Goal: Information Seeking & Learning: Learn about a topic

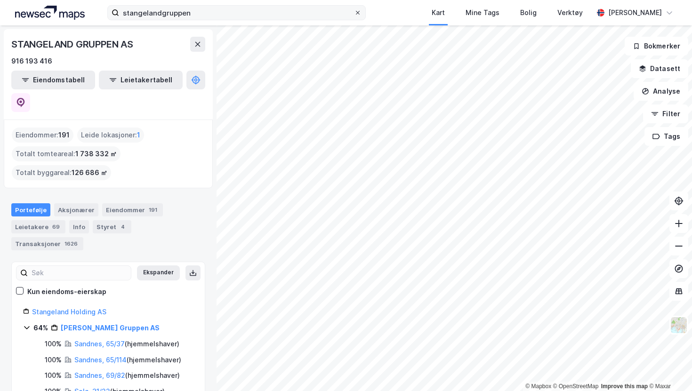
click at [361, 14] on span at bounding box center [358, 13] width 8 height 8
click at [354, 14] on input "stangelandgruppen" at bounding box center [236, 13] width 235 height 14
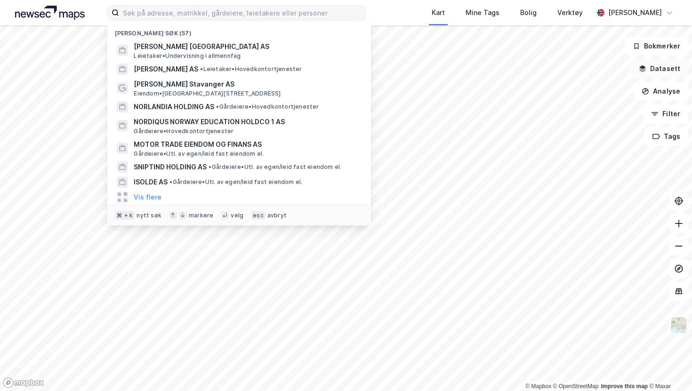
click at [667, 73] on button "Datasett" at bounding box center [659, 68] width 57 height 19
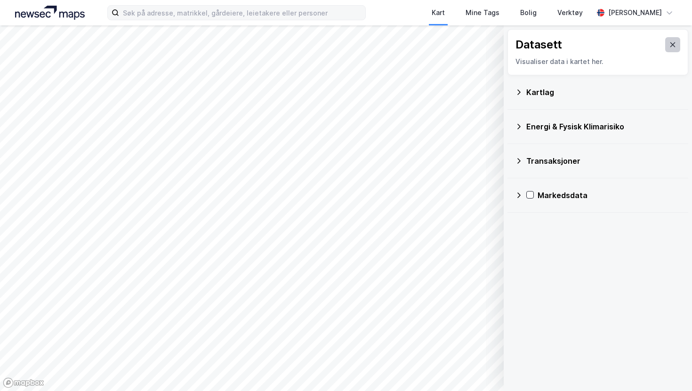
click at [671, 43] on icon at bounding box center [673, 44] width 5 height 5
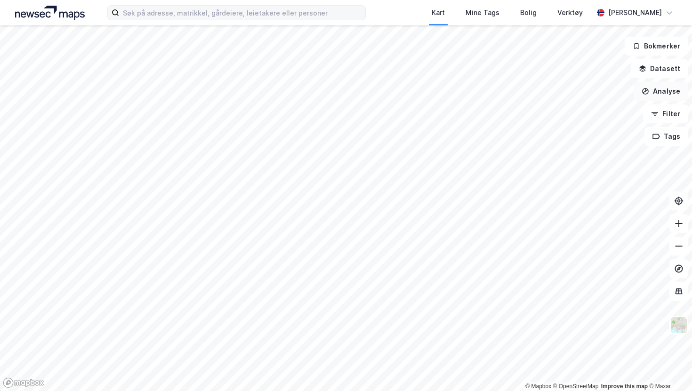
click at [666, 92] on button "Analyse" at bounding box center [661, 91] width 55 height 19
click at [666, 114] on button "Filter" at bounding box center [665, 114] width 45 height 19
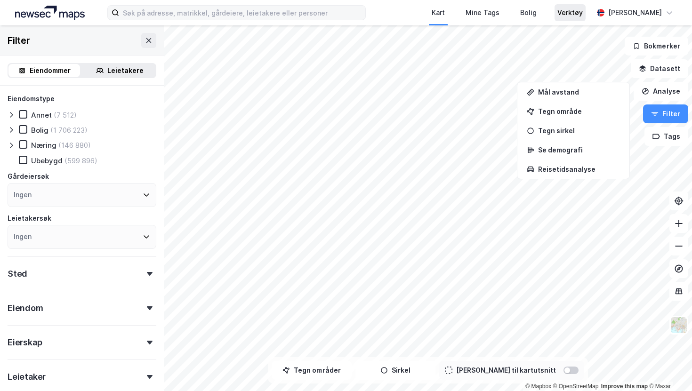
click at [580, 14] on div "Verktøy" at bounding box center [570, 12] width 31 height 17
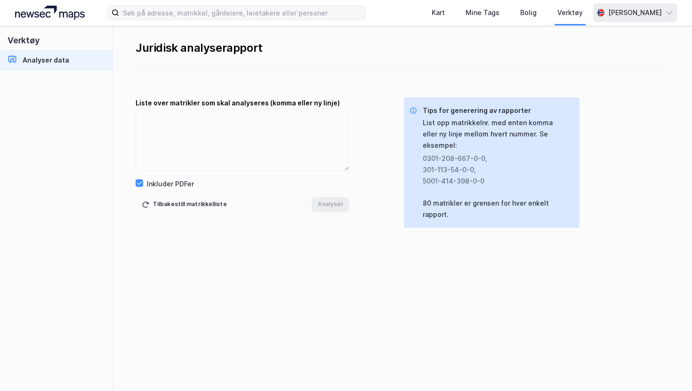
click at [609, 12] on div "[PERSON_NAME]" at bounding box center [636, 12] width 54 height 11
click at [638, 89] on div "Juridisk analyserapport Liste over matrikler som skal analyseres (komma eller n…" at bounding box center [402, 208] width 579 height 366
click at [57, 14] on img at bounding box center [50, 13] width 70 height 14
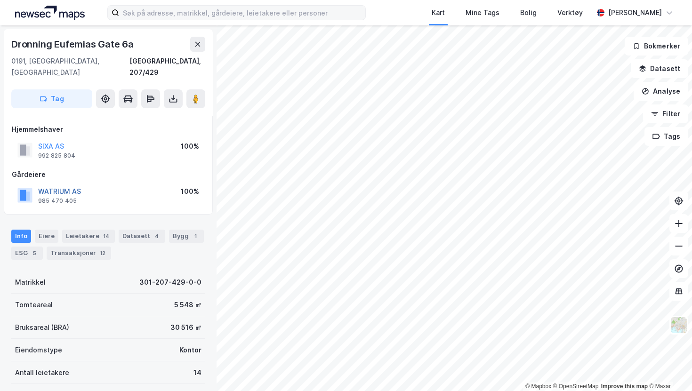
click at [0, 0] on button "WATRIUM AS" at bounding box center [0, 0] width 0 height 0
click at [558, 13] on div "Verktøy" at bounding box center [570, 12] width 25 height 11
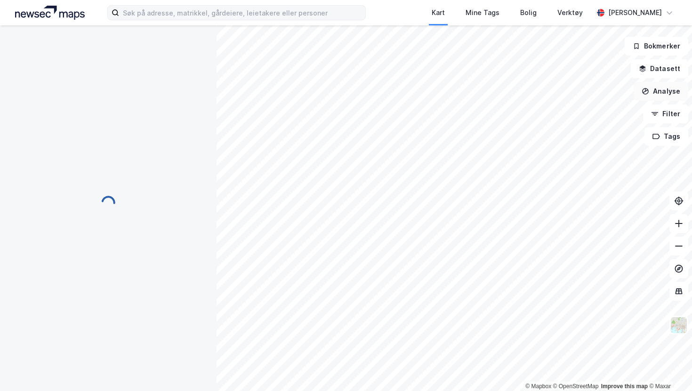
click at [647, 93] on icon "button" at bounding box center [646, 92] width 8 height 8
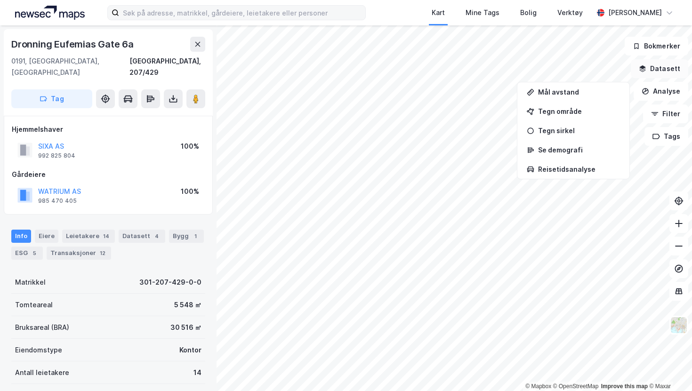
click at [655, 68] on button "Datasett" at bounding box center [659, 68] width 57 height 19
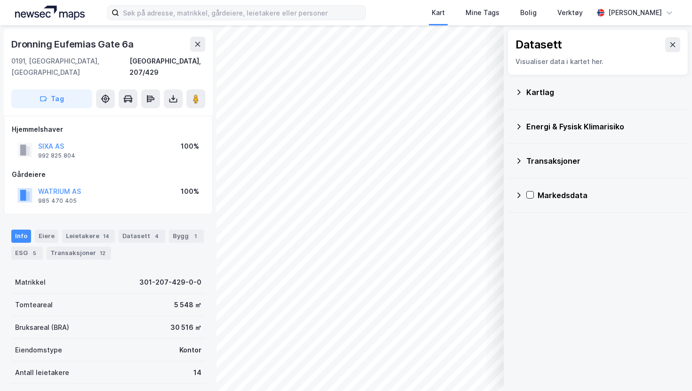
click at [518, 162] on icon at bounding box center [519, 161] width 3 height 6
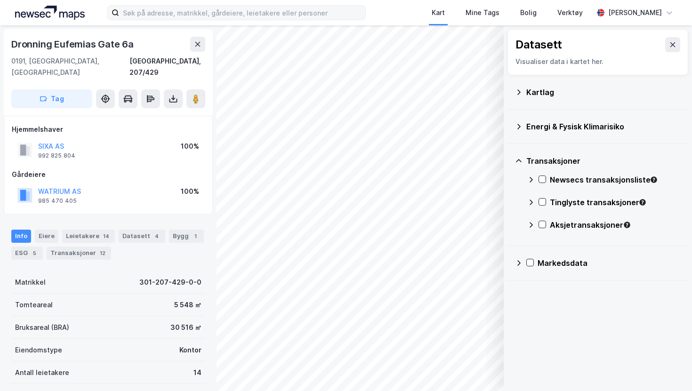
click at [519, 125] on icon at bounding box center [519, 127] width 8 height 8
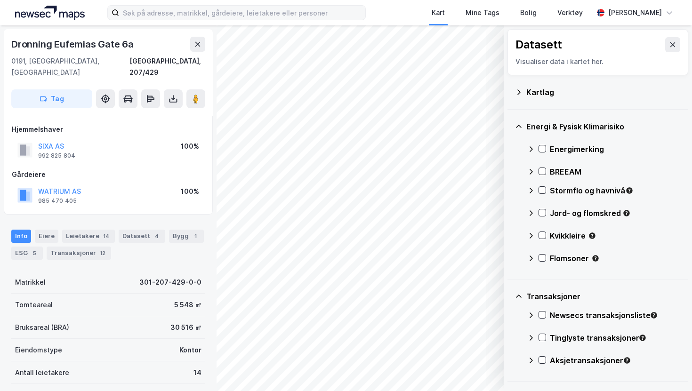
click at [519, 125] on icon at bounding box center [519, 126] width 6 height 3
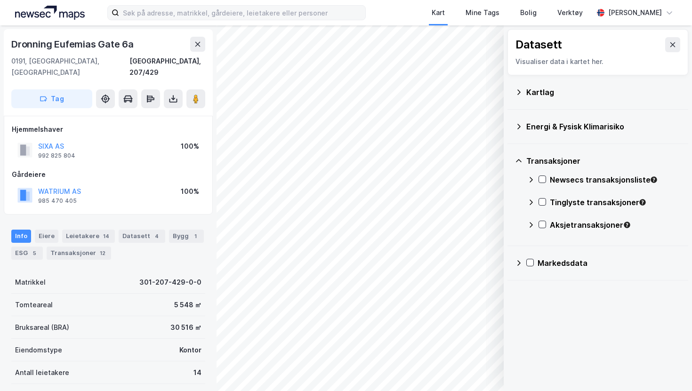
click at [523, 93] on div "Kartlag" at bounding box center [598, 92] width 166 height 23
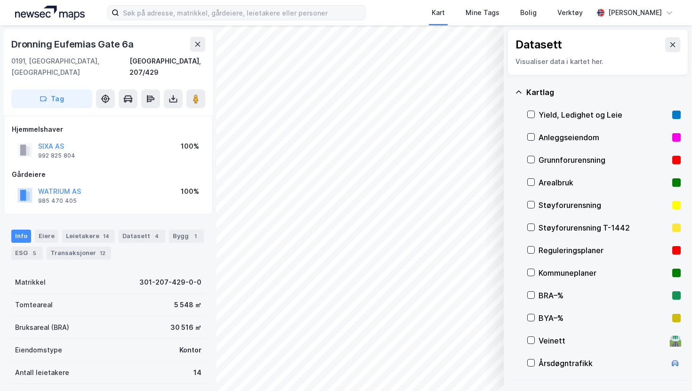
click at [521, 93] on icon at bounding box center [519, 91] width 6 height 3
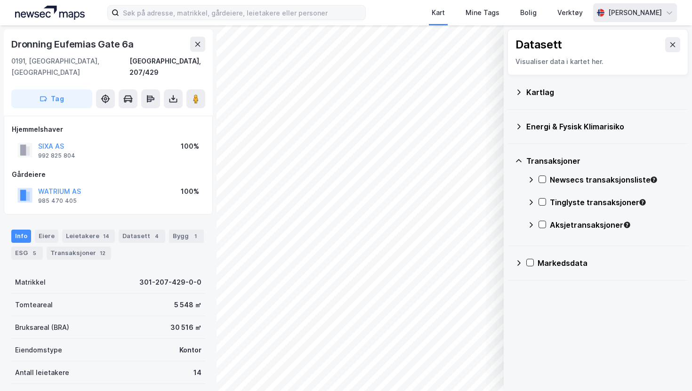
click at [630, 18] on div "[PERSON_NAME]" at bounding box center [635, 12] width 84 height 19
click at [396, 8] on div "Kart Mine Tags Bolig Verktøy Alexander Bjørgan Norsk Logg ut" at bounding box center [346, 12] width 692 height 25
click at [519, 159] on icon at bounding box center [519, 161] width 8 height 8
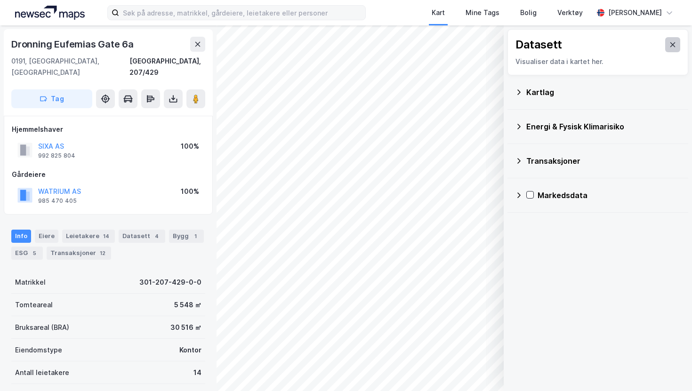
click at [674, 45] on icon at bounding box center [673, 45] width 8 height 8
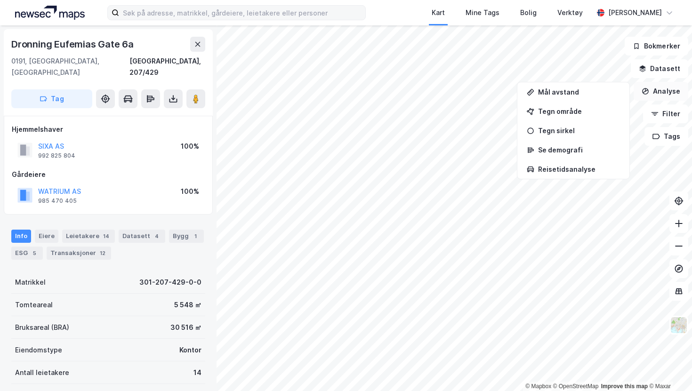
click at [659, 97] on button "Analyse" at bounding box center [661, 91] width 55 height 19
click at [666, 116] on button "Filter" at bounding box center [665, 114] width 45 height 19
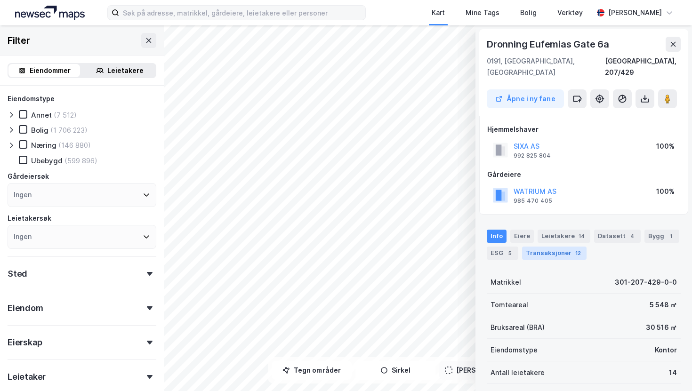
click at [570, 248] on div "Transaksjoner 12" at bounding box center [554, 253] width 65 height 13
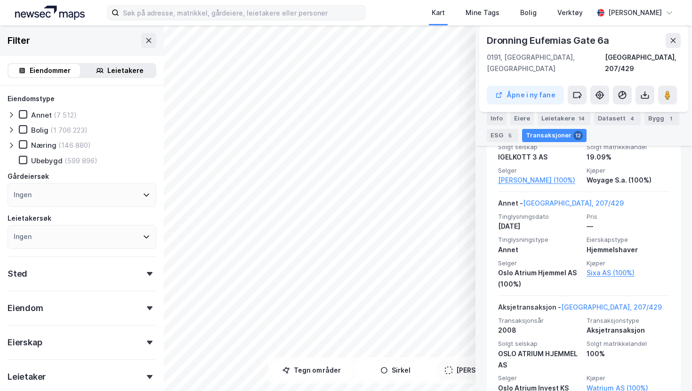
scroll to position [863, 0]
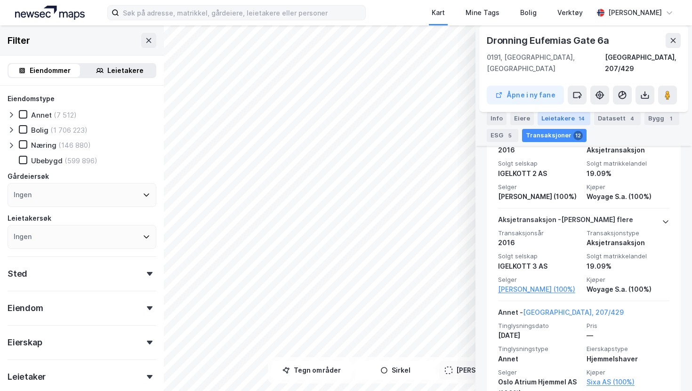
click at [569, 113] on div "Leietakere 14" at bounding box center [564, 118] width 53 height 13
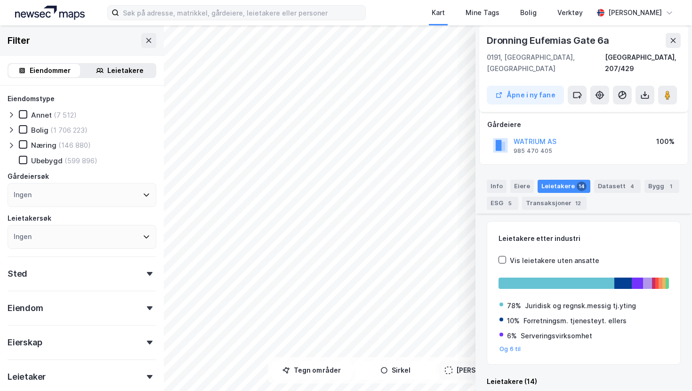
scroll to position [683, 0]
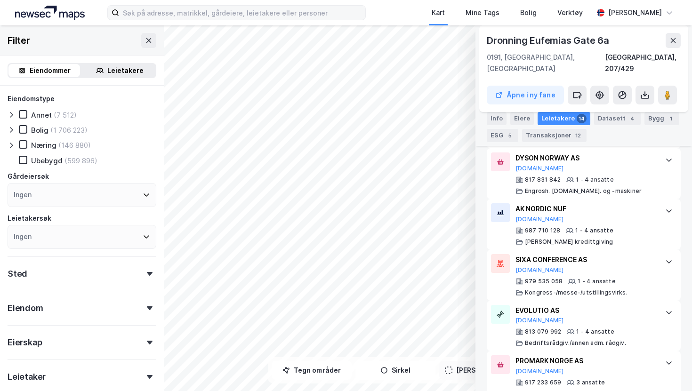
click at [121, 70] on div "Leietakere" at bounding box center [125, 70] width 36 height 11
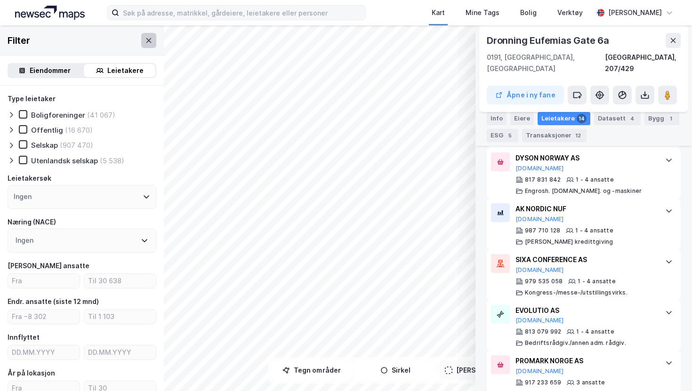
click at [150, 41] on icon at bounding box center [148, 40] width 5 height 5
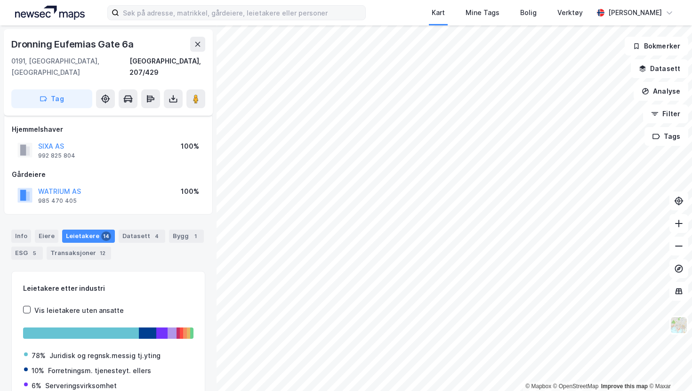
scroll to position [50, 0]
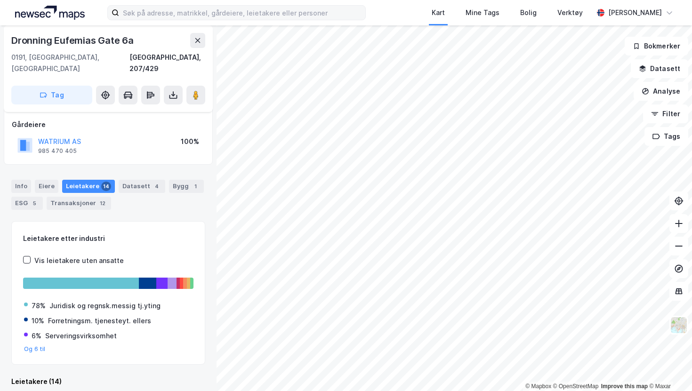
click at [77, 180] on div "Leietakere 14" at bounding box center [88, 186] width 53 height 13
click at [215, 114] on div "Dronning Eufemias Gate 6a 0191, Oslo, Oslo Oslo, 207/429 Tag Hjemmelshaver SIXA…" at bounding box center [108, 208] width 217 height 366
click at [216, 115] on div "Dronning Eufemias Gate 6a 0191, Oslo, Oslo Oslo, 207/429 Tag Hjemmelshaver SIXA…" at bounding box center [108, 208] width 217 height 366
click at [215, 32] on div "Dronning Eufemias Gate 6a 0191, Oslo, Oslo Oslo, 207/429 Tag Hjemmelshaver SIXA…" at bounding box center [108, 208] width 217 height 366
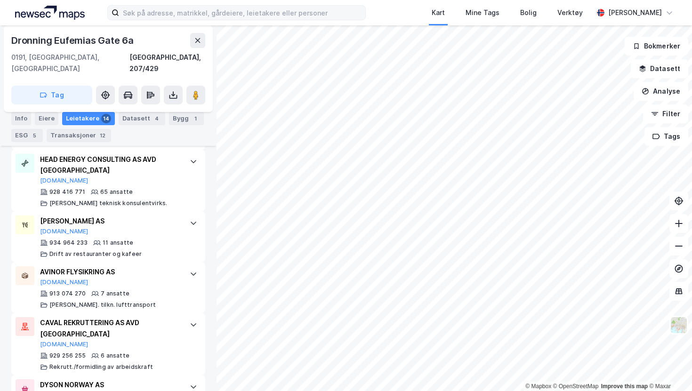
scroll to position [558, 0]
click at [227, 17] on input at bounding box center [242, 13] width 246 height 14
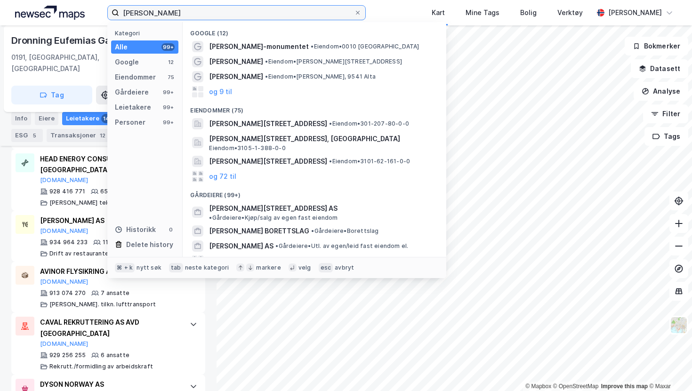
click at [153, 16] on input "karl johansgae" at bounding box center [236, 13] width 235 height 14
click at [161, 15] on input "karl johansgae" at bounding box center [236, 13] width 235 height 14
click at [261, 12] on input "karl johansgae" at bounding box center [236, 13] width 235 height 14
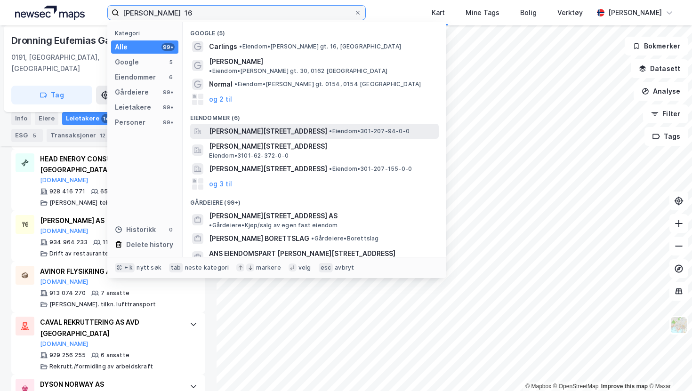
type input "karl johansgae 16"
click at [251, 126] on span "Karl Johans gate 16, 0154, OSLO, OSLO" at bounding box center [268, 131] width 118 height 11
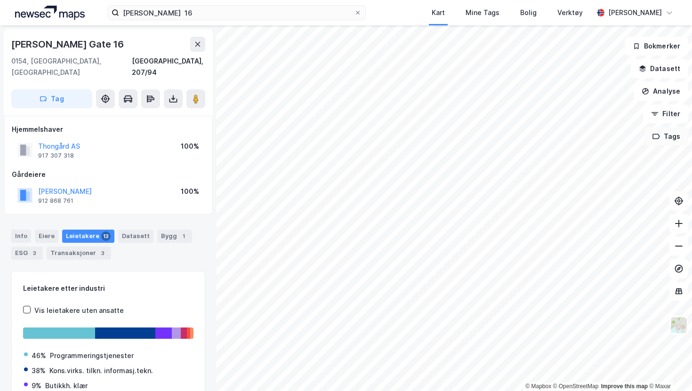
click at [676, 138] on button "Tags" at bounding box center [667, 136] width 44 height 19
click at [623, 144] on icon at bounding box center [626, 143] width 8 height 8
click at [676, 113] on button "Filter" at bounding box center [665, 114] width 45 height 19
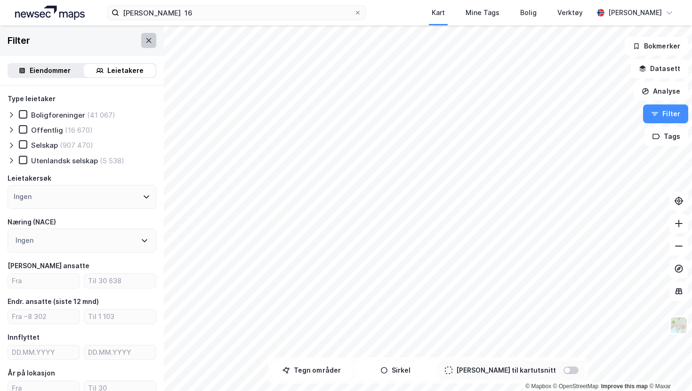
click at [144, 40] on button at bounding box center [148, 40] width 15 height 15
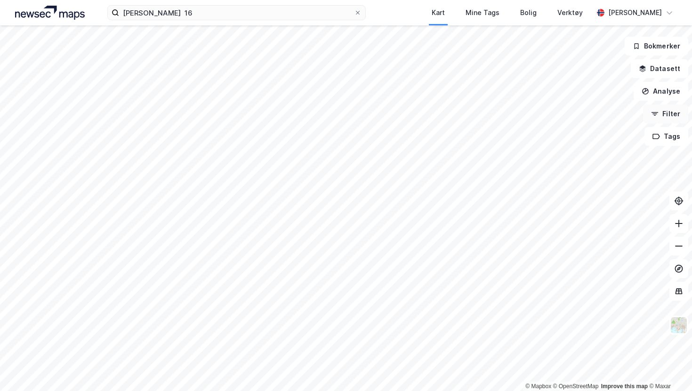
click at [662, 118] on button "Filter" at bounding box center [665, 114] width 45 height 19
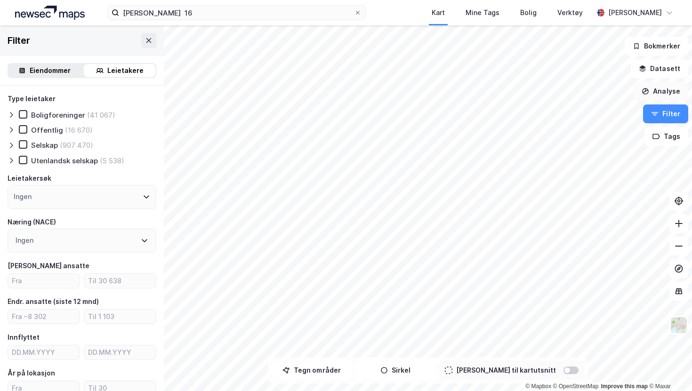
click at [656, 91] on button "Analyse" at bounding box center [661, 91] width 55 height 19
click at [651, 66] on button "Datasett" at bounding box center [659, 68] width 57 height 19
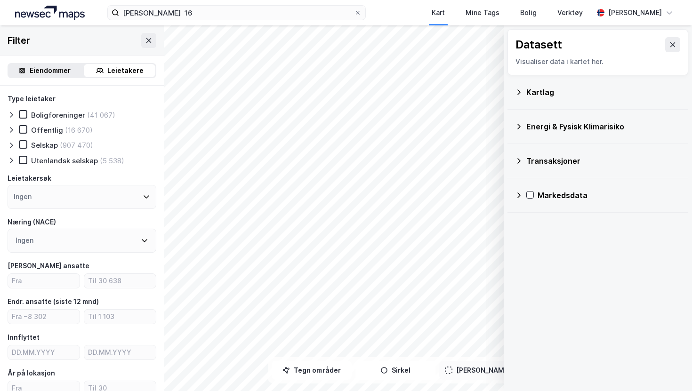
click at [520, 91] on icon at bounding box center [519, 93] width 8 height 8
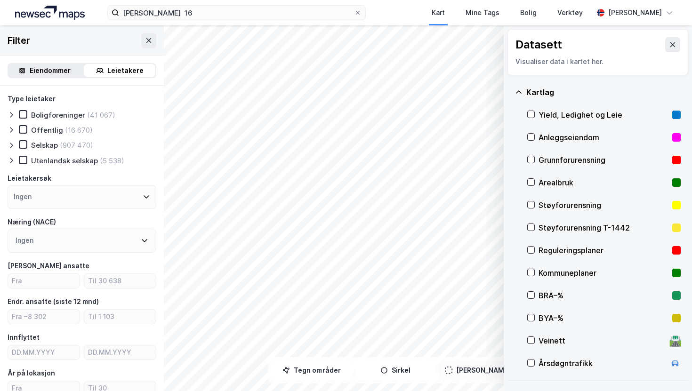
click at [517, 91] on icon at bounding box center [519, 93] width 8 height 8
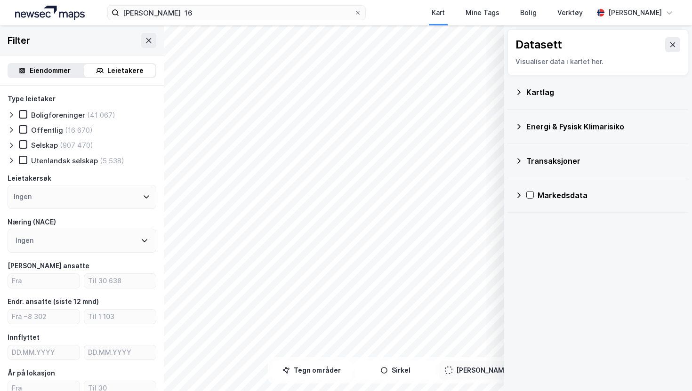
click at [519, 160] on icon at bounding box center [519, 161] width 8 height 8
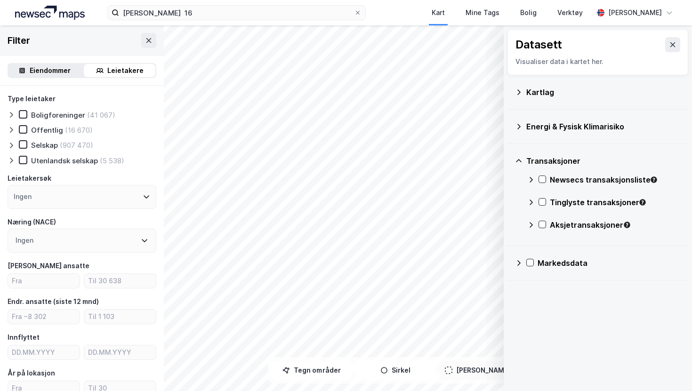
click at [520, 162] on icon at bounding box center [519, 161] width 8 height 8
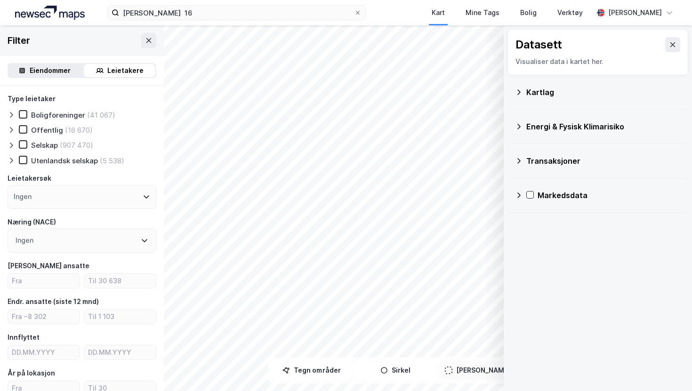
click at [517, 123] on icon at bounding box center [519, 127] width 8 height 8
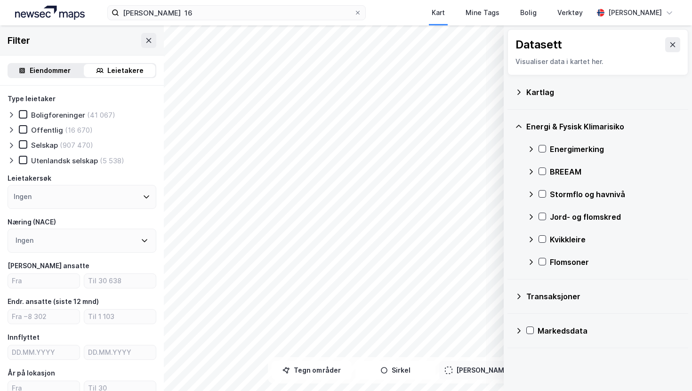
click at [517, 123] on icon at bounding box center [519, 127] width 8 height 8
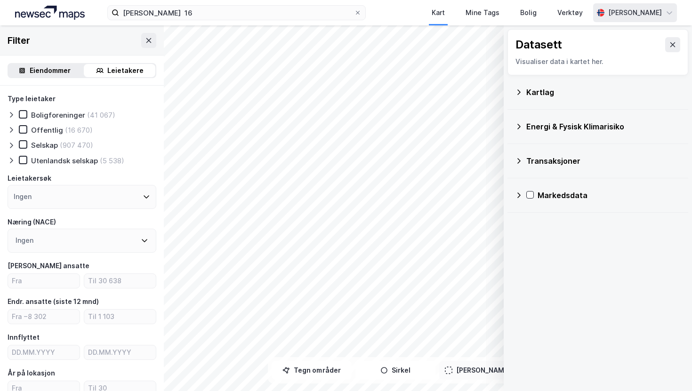
click at [664, 15] on div "[PERSON_NAME]" at bounding box center [635, 12] width 84 height 19
click at [567, 11] on div "Verktøy" at bounding box center [570, 12] width 25 height 11
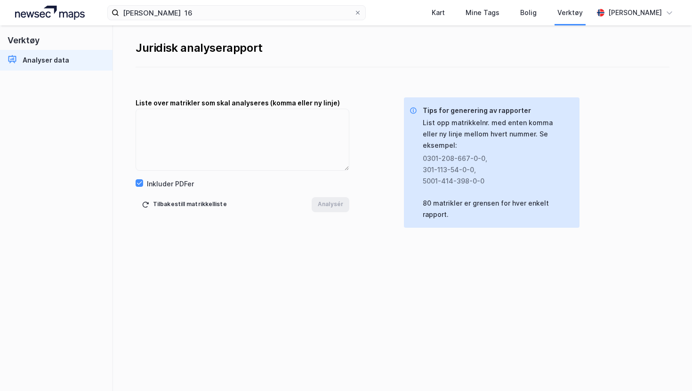
click at [61, 58] on div "Analyser data" at bounding box center [46, 60] width 47 height 11
click at [521, 11] on div "Bolig" at bounding box center [528, 12] width 16 height 11
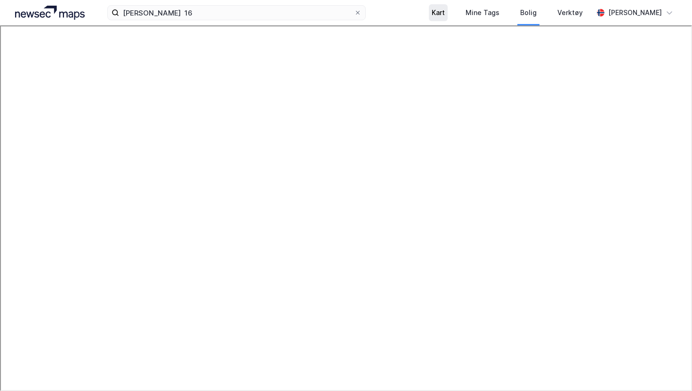
click at [433, 11] on div "Kart" at bounding box center [438, 12] width 13 height 11
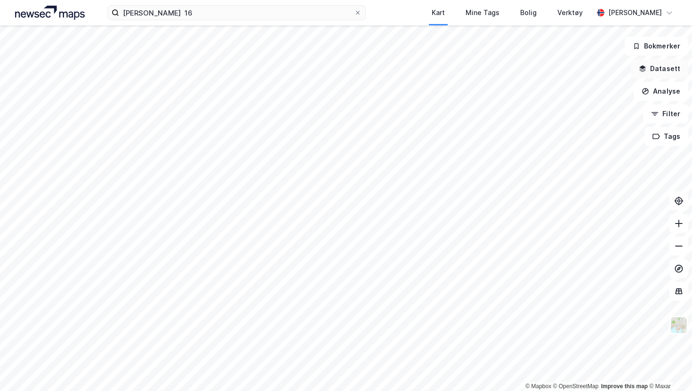
click at [669, 65] on button "Datasett" at bounding box center [659, 68] width 57 height 19
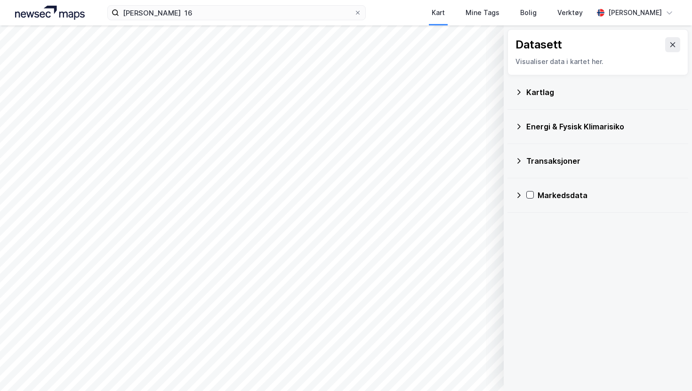
click at [521, 88] on div "Kartlag" at bounding box center [598, 92] width 166 height 23
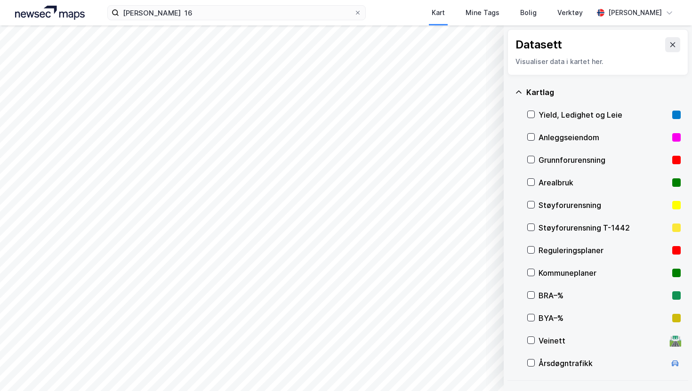
click at [520, 91] on icon at bounding box center [519, 93] width 8 height 8
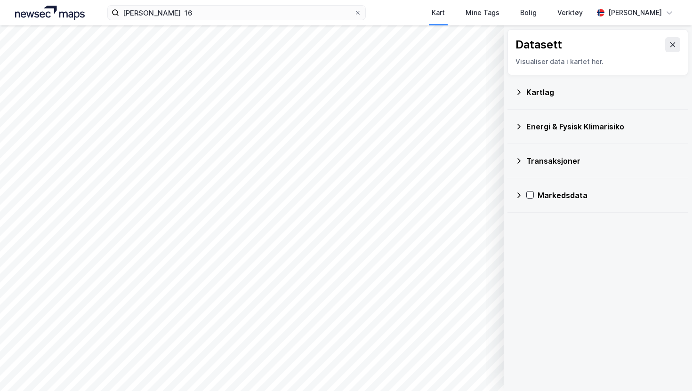
click at [519, 130] on div "Energi & Fysisk Klimarisiko" at bounding box center [598, 126] width 166 height 23
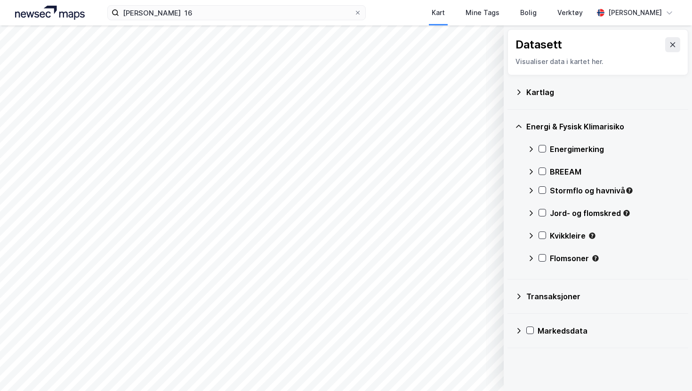
click at [520, 124] on icon at bounding box center [519, 127] width 8 height 8
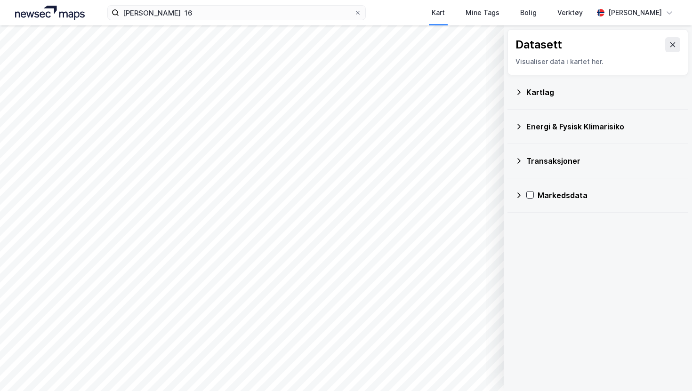
click at [519, 163] on icon at bounding box center [519, 161] width 8 height 8
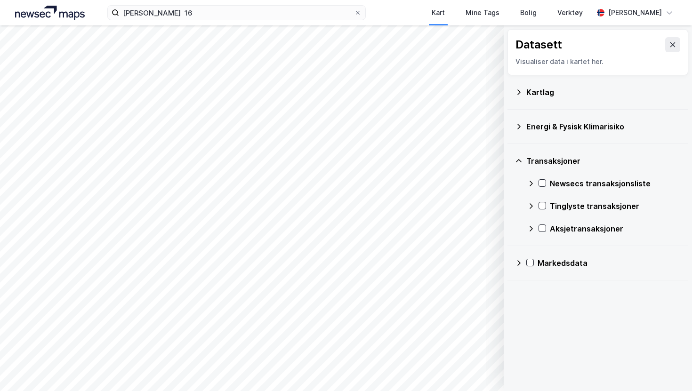
click at [519, 163] on icon at bounding box center [519, 161] width 8 height 8
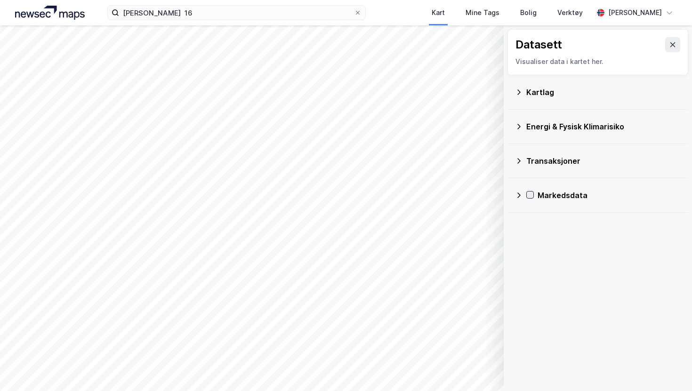
click at [531, 198] on icon at bounding box center [530, 195] width 7 height 7
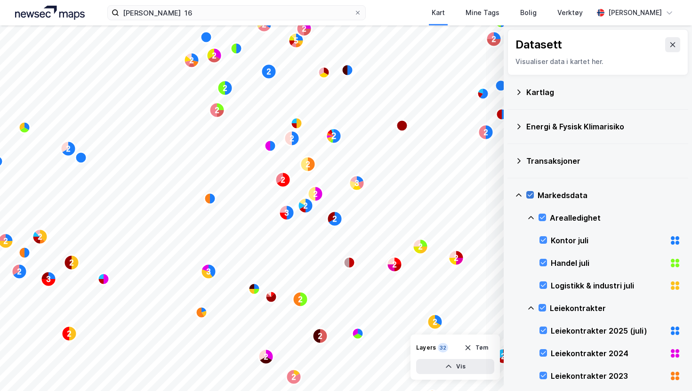
click at [531, 194] on icon at bounding box center [530, 195] width 7 height 7
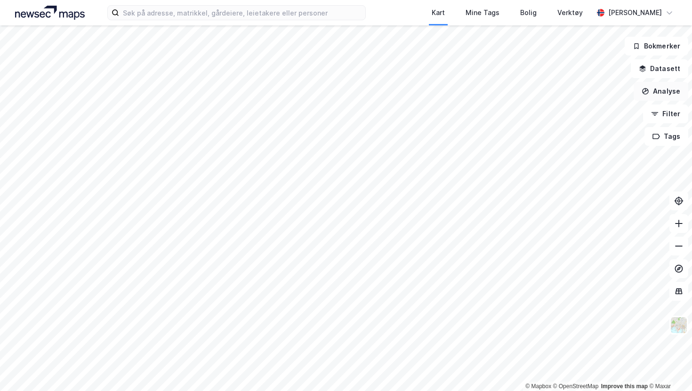
click at [665, 95] on button "Analyse" at bounding box center [661, 91] width 55 height 19
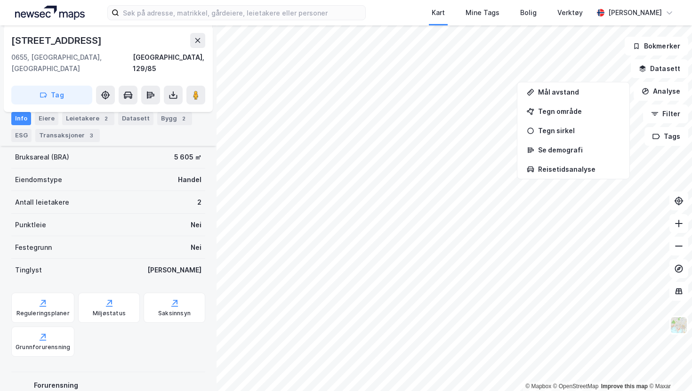
scroll to position [215, 0]
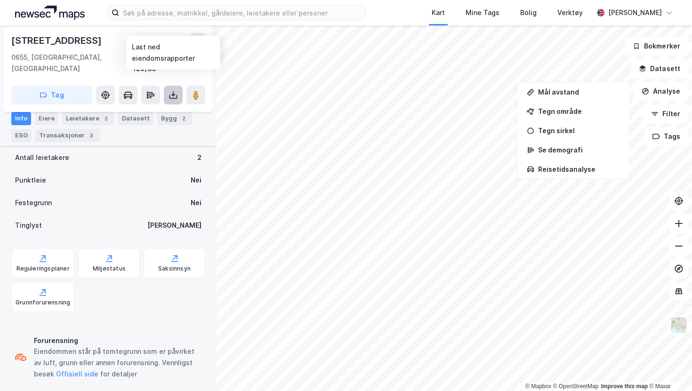
click at [173, 90] on icon at bounding box center [173, 94] width 9 height 9
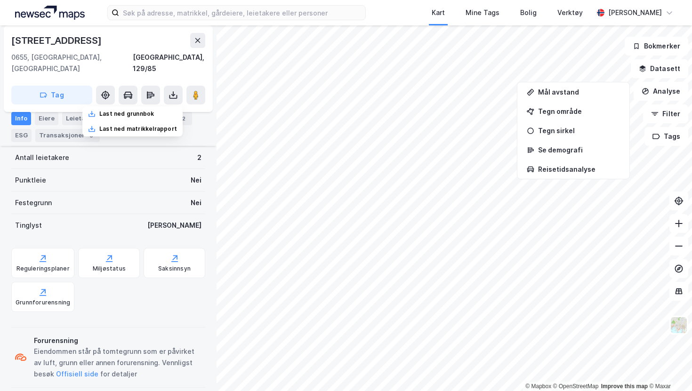
click at [188, 134] on div "Info [PERSON_NAME] 2 Datasett Bygg 2 ESG Transaksjoner 3" at bounding box center [108, 127] width 194 height 30
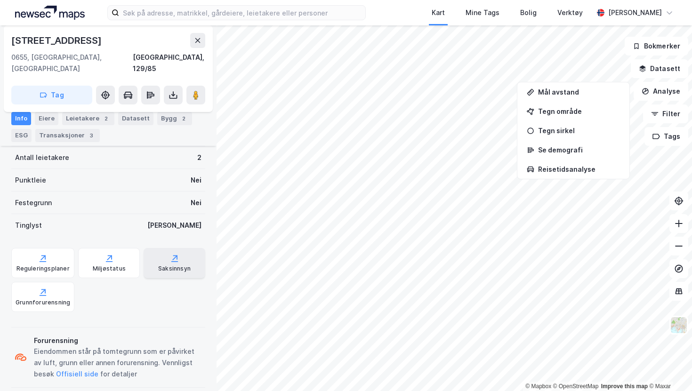
click at [170, 264] on div "Saksinnsyn" at bounding box center [175, 263] width 62 height 30
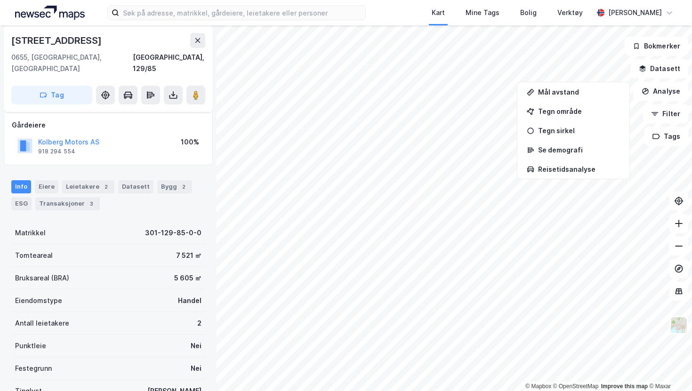
scroll to position [0, 0]
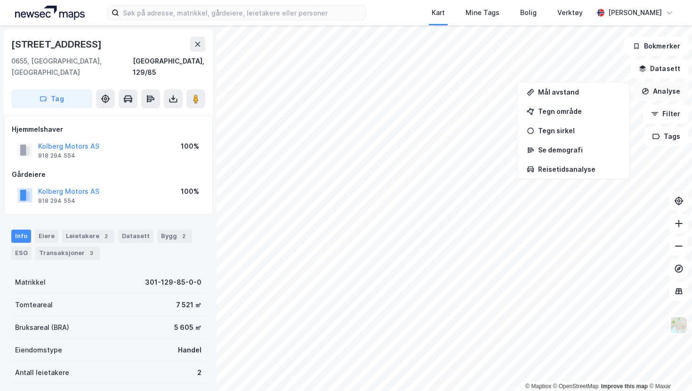
click at [670, 92] on button "Analyse" at bounding box center [661, 91] width 55 height 19
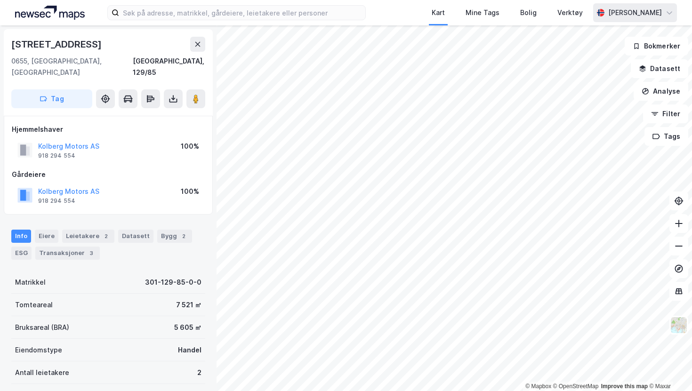
click at [621, 12] on div "Alexander Bjørgan" at bounding box center [636, 12] width 54 height 11
click at [587, 58] on div "Logg ut" at bounding box center [588, 57] width 25 height 11
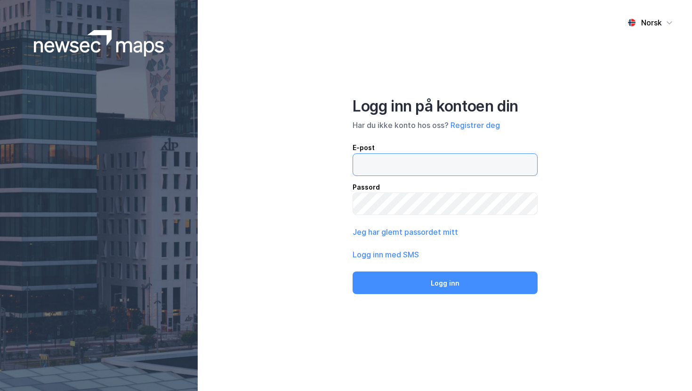
type input "ab@placepoint.no"
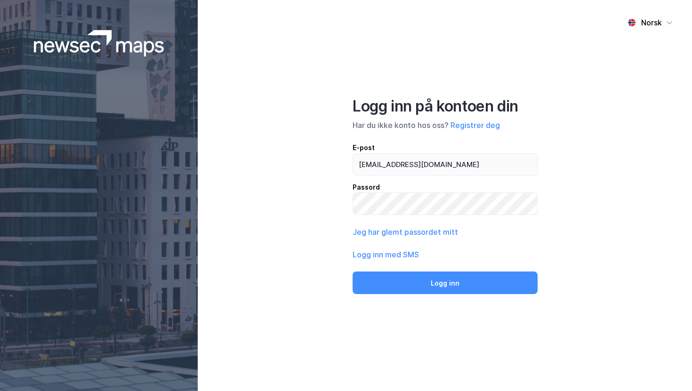
click at [123, 54] on img at bounding box center [99, 43] width 130 height 26
click at [77, 49] on img at bounding box center [99, 43] width 130 height 26
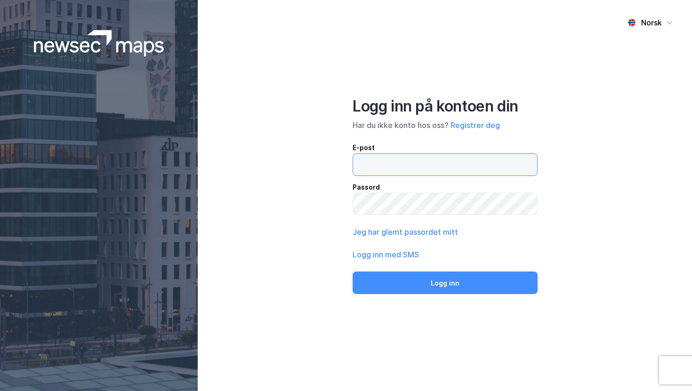
type input "[EMAIL_ADDRESS][DOMAIN_NAME]"
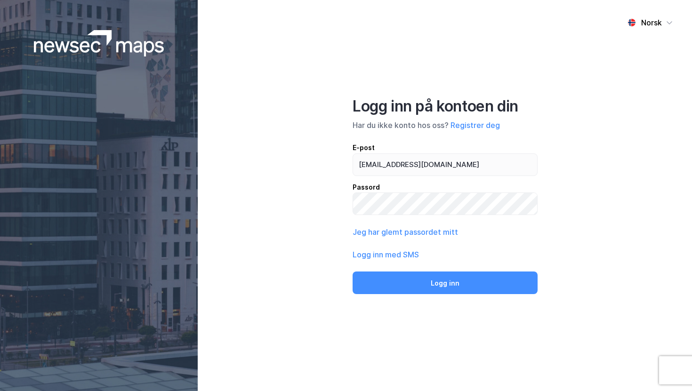
click at [76, 52] on img at bounding box center [99, 43] width 130 height 26
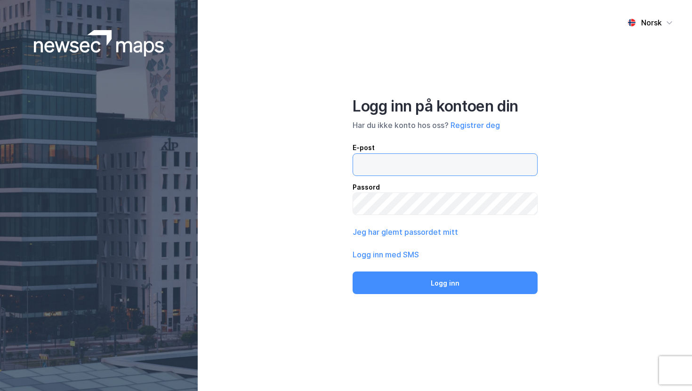
type input "[EMAIL_ADDRESS][DOMAIN_NAME]"
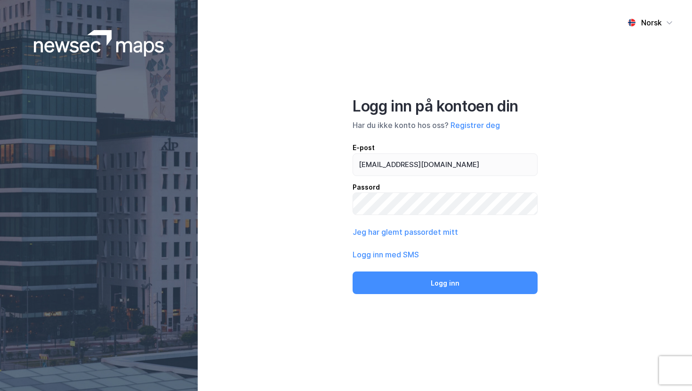
click at [112, 48] on img at bounding box center [99, 43] width 130 height 26
click at [83, 41] on img at bounding box center [99, 43] width 130 height 26
